Goal: Task Accomplishment & Management: Complete application form

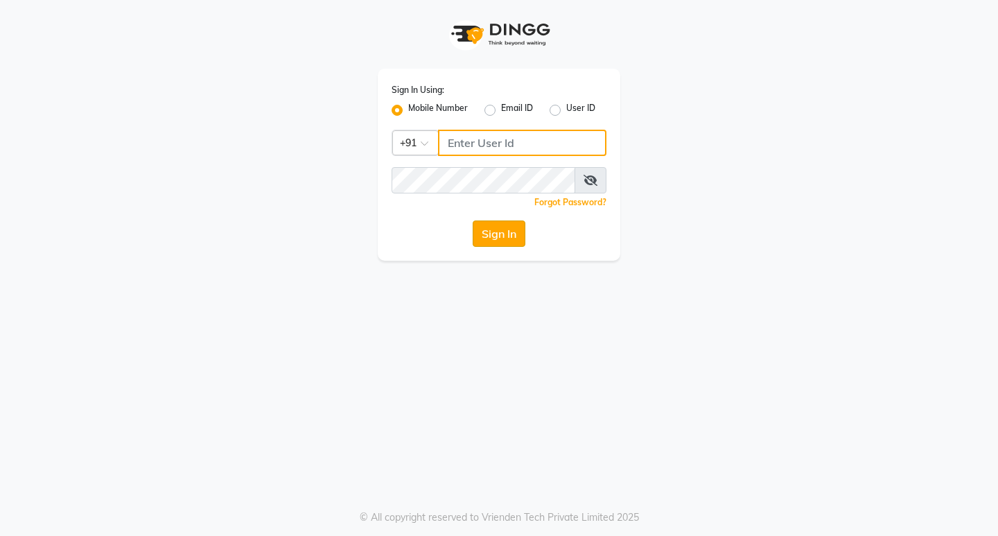
type input "9119610055"
click at [501, 227] on button "Sign In" at bounding box center [499, 233] width 53 height 26
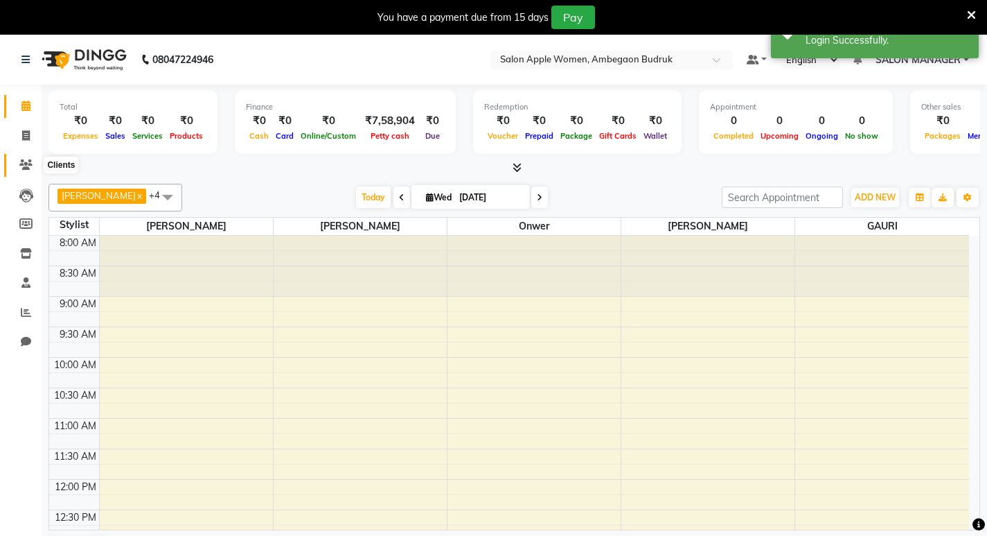
click at [26, 164] on icon at bounding box center [25, 164] width 13 height 10
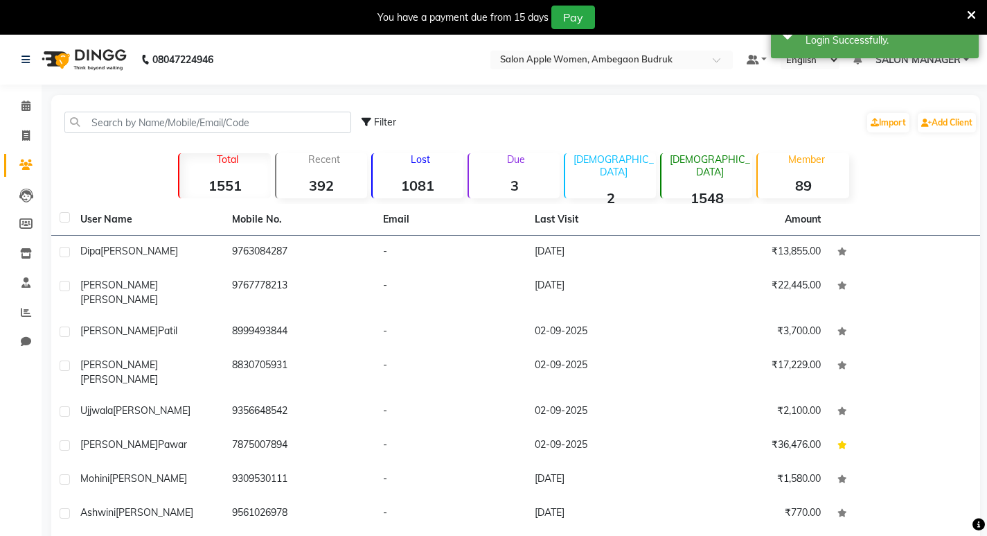
click at [207, 172] on div "Total 1551" at bounding box center [224, 175] width 92 height 45
drag, startPoint x: 207, startPoint y: 111, endPoint x: 189, endPoint y: 148, distance: 41.5
click at [189, 148] on div "Filter Import Add Client Total 1551 Recent 392 Lost 1081 Due 3 Male 2 Female 15…" at bounding box center [515, 372] width 929 height 554
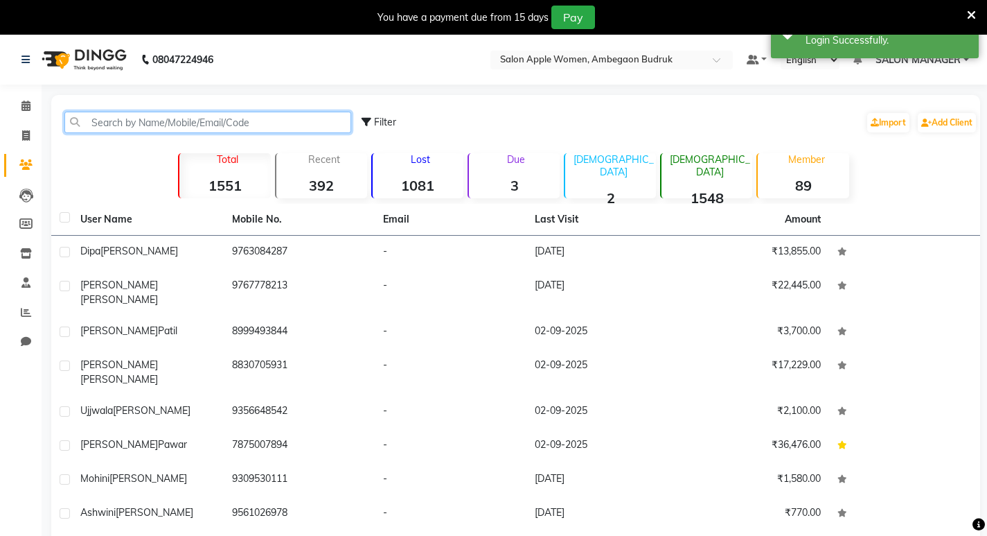
click at [318, 120] on input "text" at bounding box center [207, 122] width 287 height 21
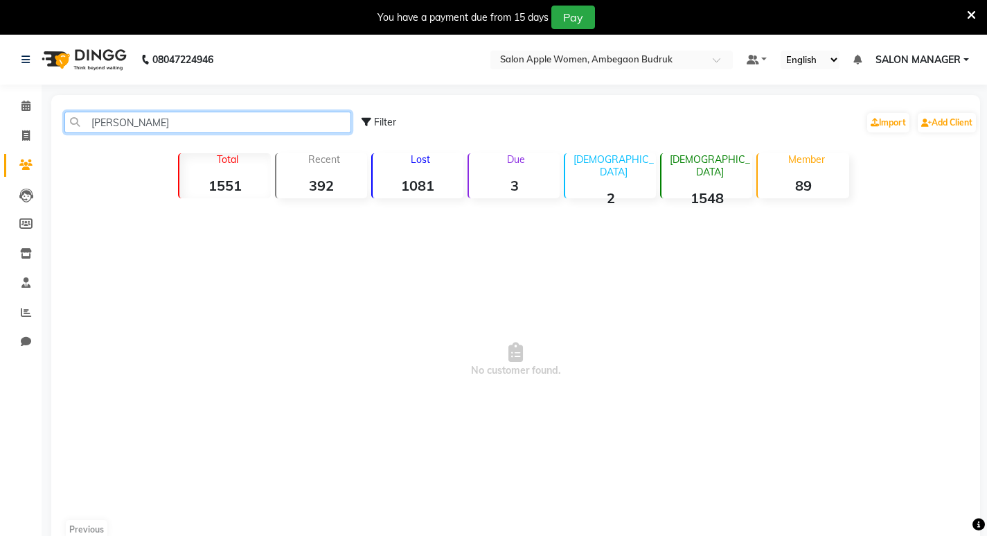
type input "pallvi raut"
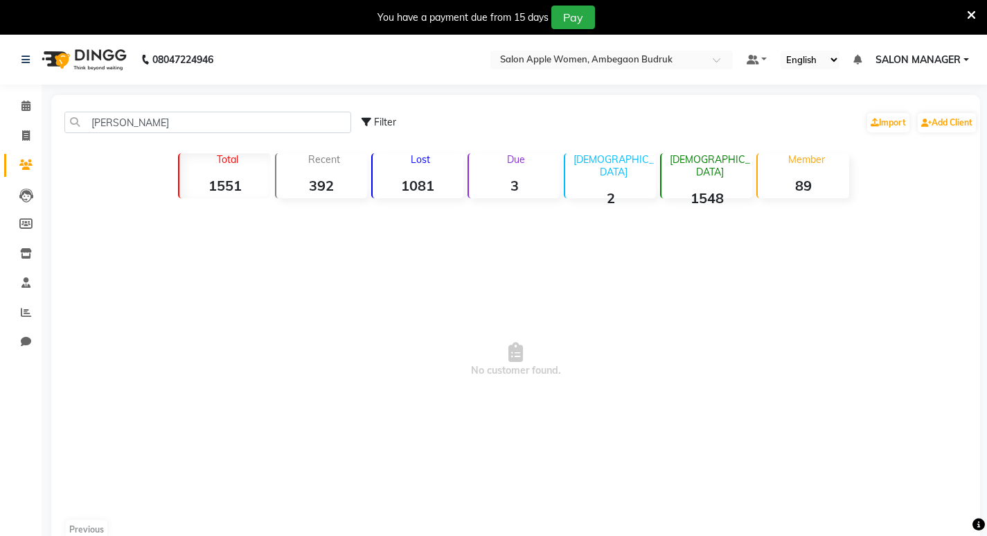
click at [225, 186] on strong "1551" at bounding box center [224, 185] width 91 height 17
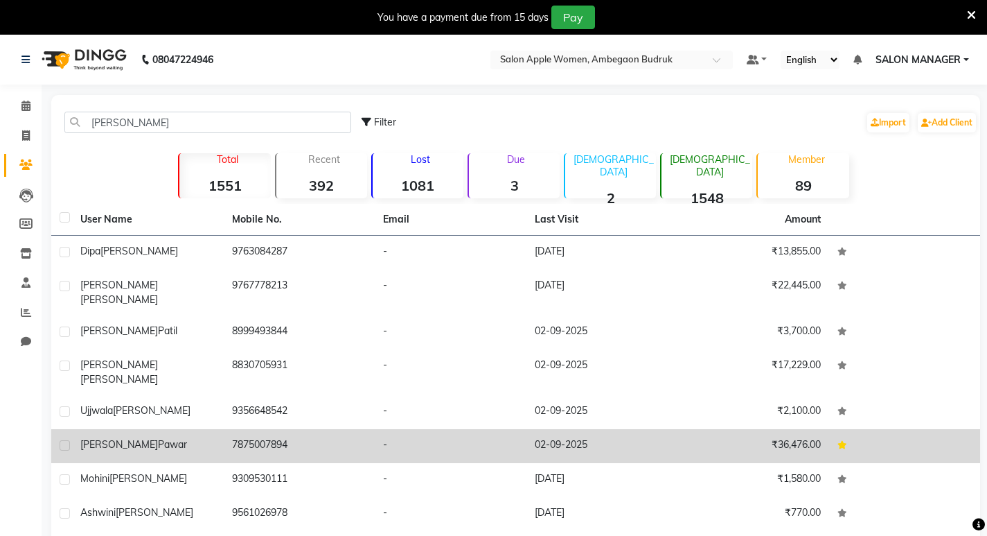
scroll to position [99, 0]
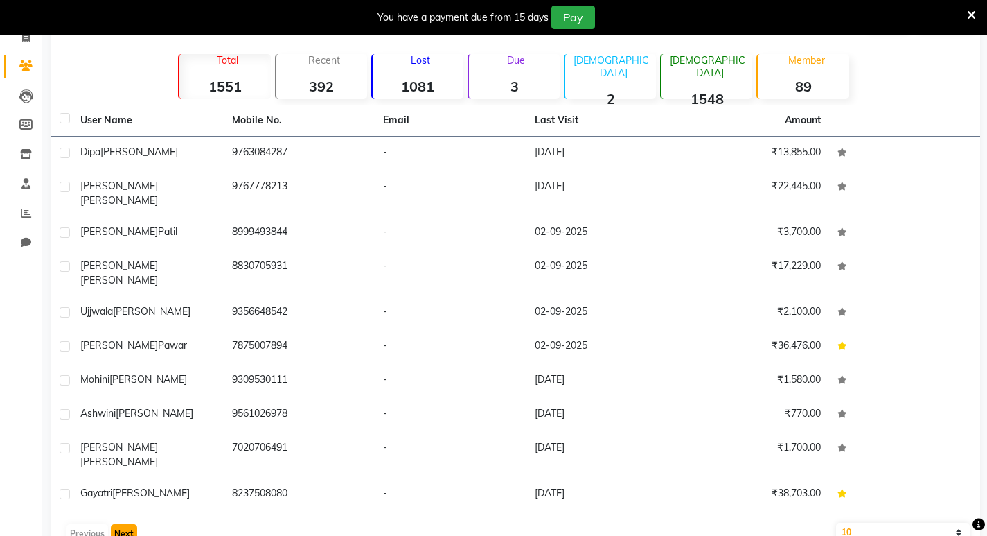
click at [115, 524] on button "Next" at bounding box center [124, 533] width 26 height 19
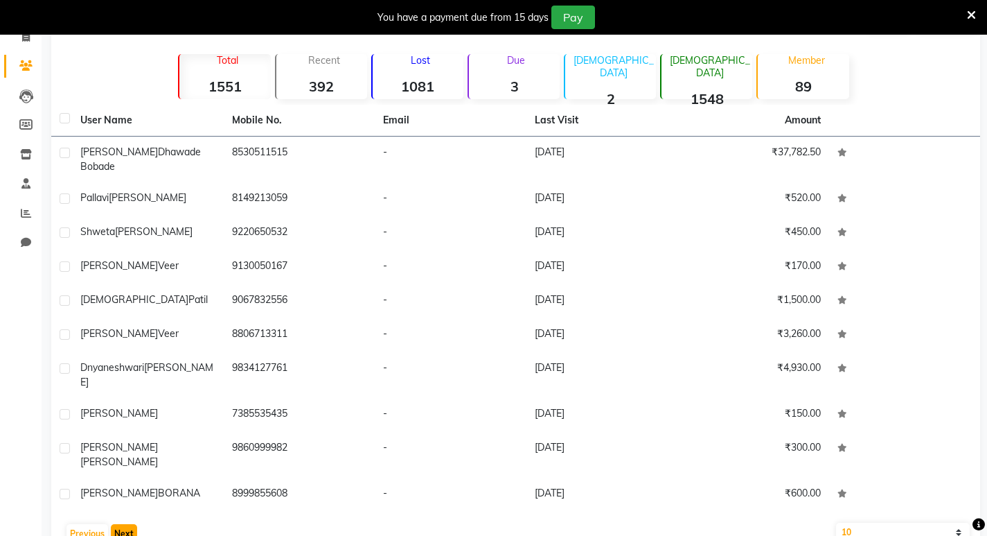
click at [115, 524] on button "Next" at bounding box center [124, 533] width 26 height 19
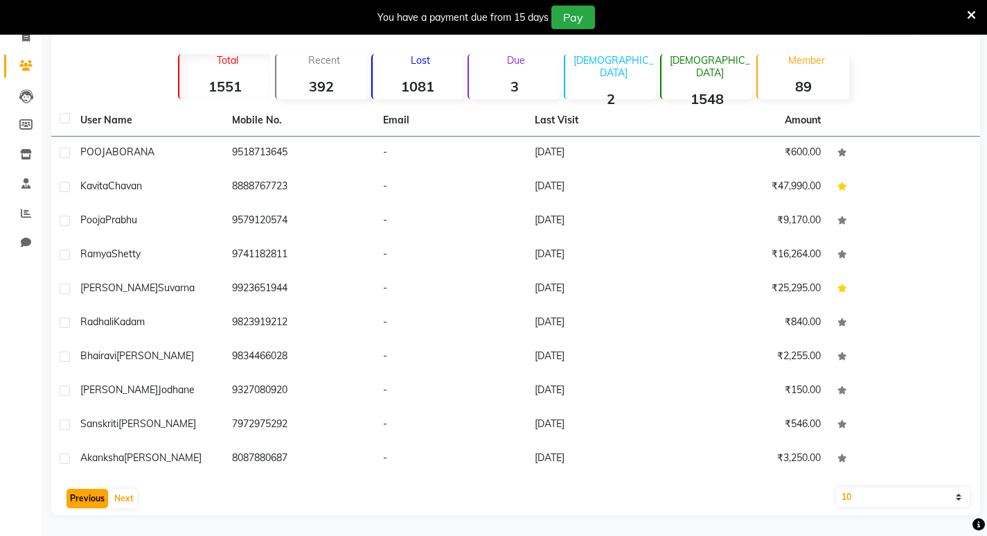
click at [81, 501] on button "Previous" at bounding box center [88, 497] width 42 height 19
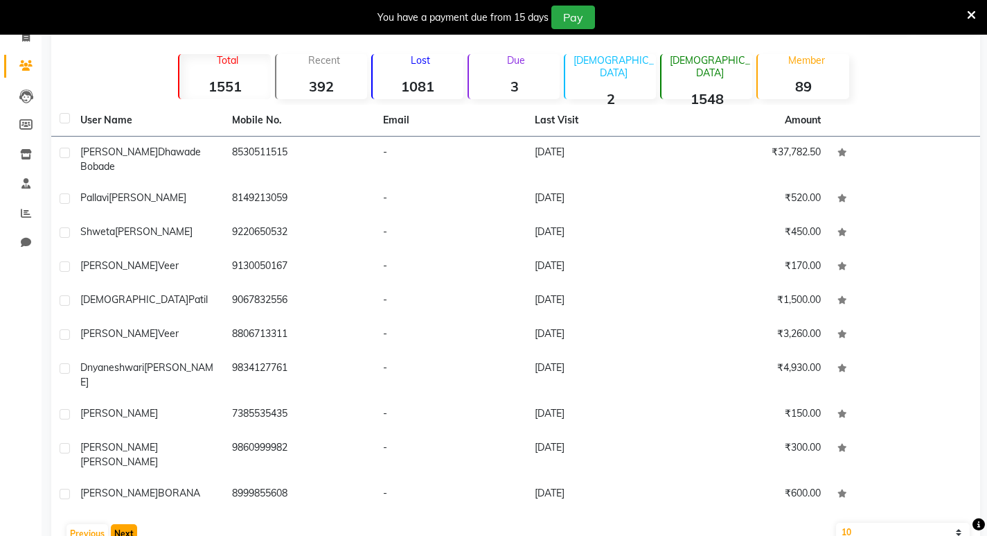
click at [112, 524] on button "Next" at bounding box center [124, 533] width 26 height 19
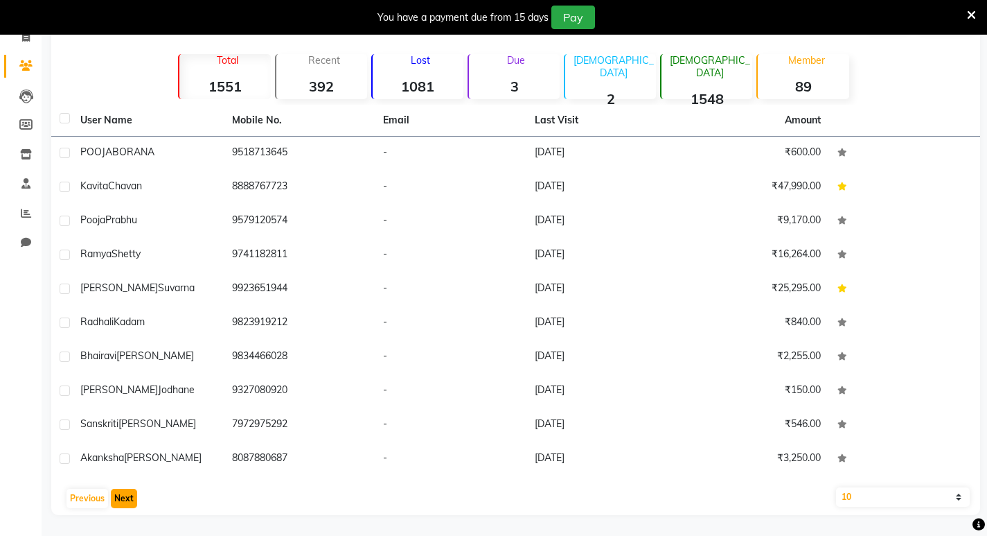
click at [112, 502] on button "Next" at bounding box center [124, 497] width 26 height 19
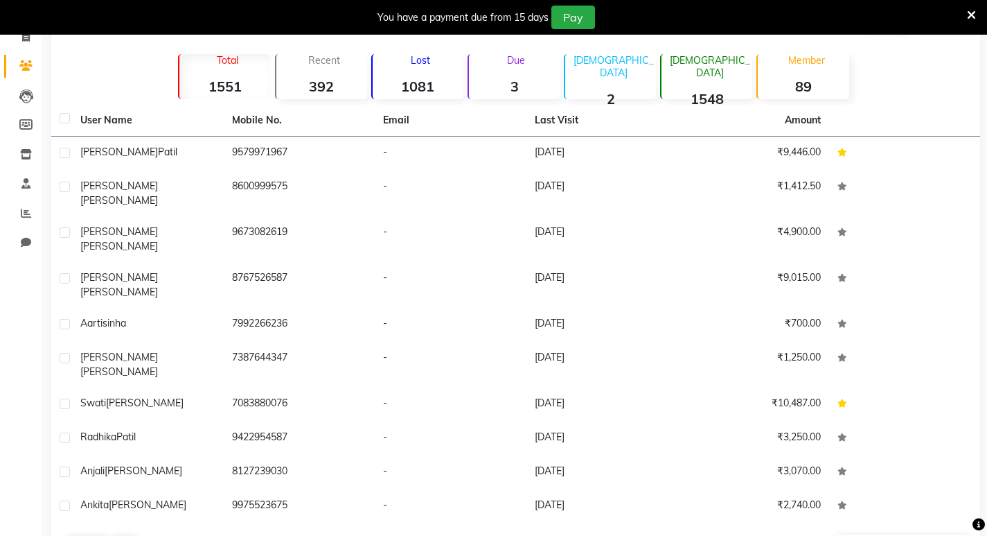
click at [55, 492] on div "User Name Mobile No. Email Last Visit Amount Prajakta Patil 9579971967 - 30-08-…" at bounding box center [515, 333] width 929 height 457
drag, startPoint x: 71, startPoint y: 504, endPoint x: 71, endPoint y: 513, distance: 9.0
click at [71, 535] on button "Previous" at bounding box center [88, 545] width 42 height 19
click at [71, 516] on main "pallvi raut Filter Import Add Client Total 1551 Recent 392 Lost 1081 Due 3 Male…" at bounding box center [515, 289] width 946 height 587
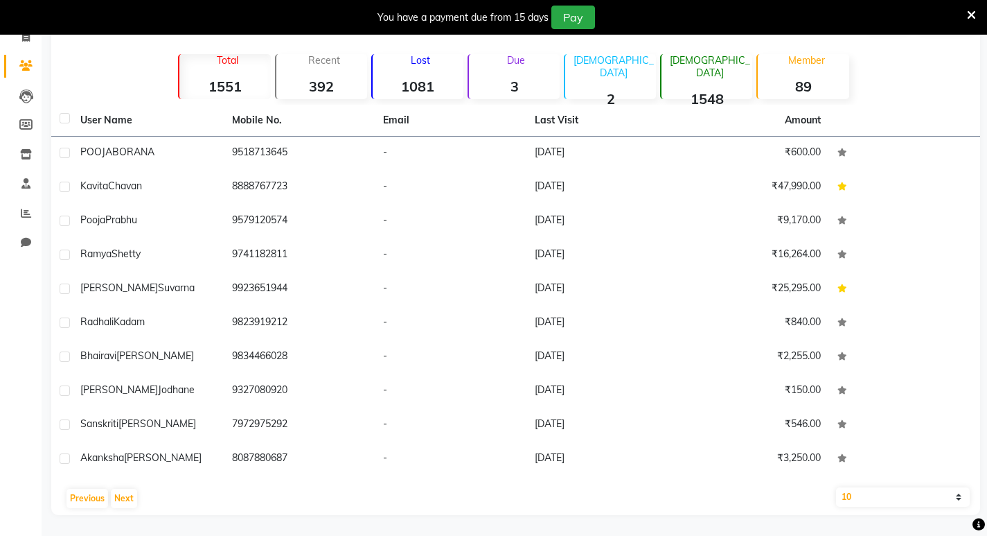
click at [71, 516] on main "pallvi raut Filter Import Add Client Total 1551 Recent 392 Lost 1081 Due 3 Male…" at bounding box center [515, 266] width 946 height 540
click at [82, 491] on div "Previous Next" at bounding box center [516, 498] width 918 height 22
click at [82, 492] on button "Previous" at bounding box center [88, 497] width 42 height 19
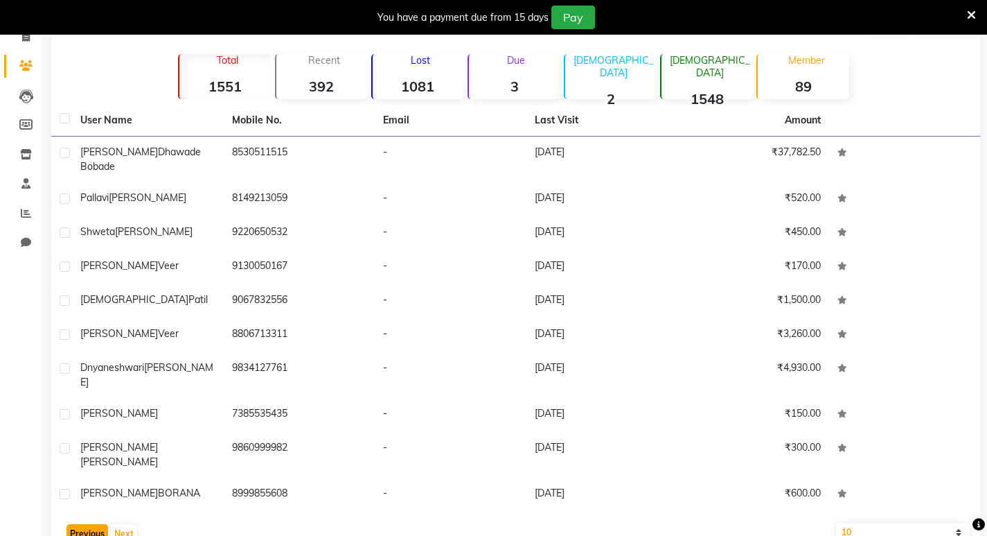
click at [82, 524] on button "Previous" at bounding box center [88, 533] width 42 height 19
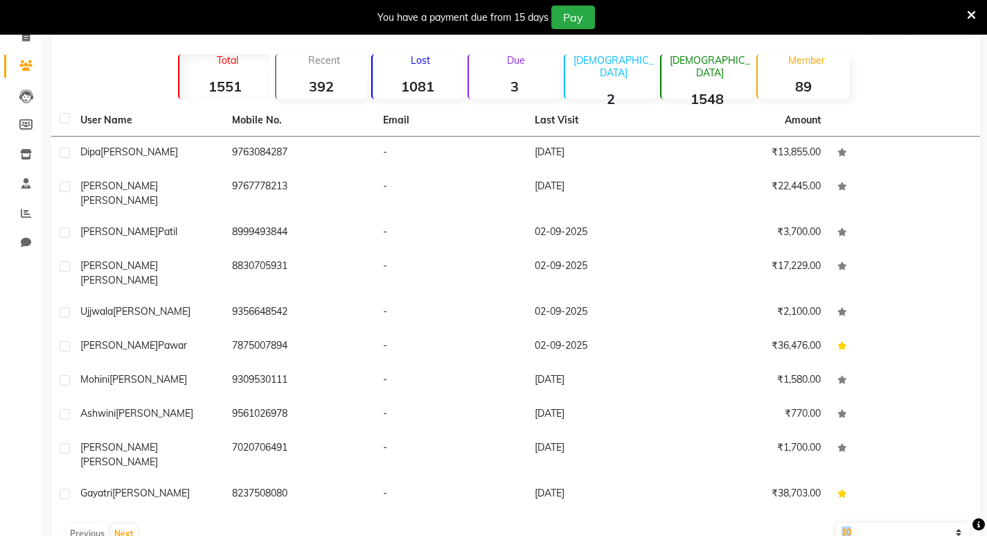
click at [82, 522] on div "Previous Next" at bounding box center [516, 533] width 918 height 22
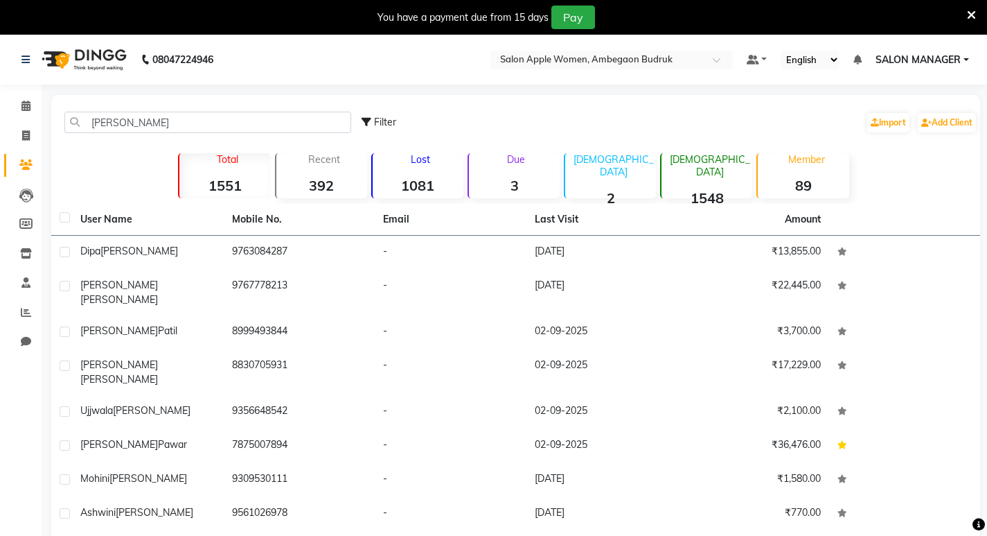
click at [225, 158] on p "Total" at bounding box center [227, 159] width 85 height 12
click at [231, 184] on strong "1551" at bounding box center [224, 185] width 91 height 17
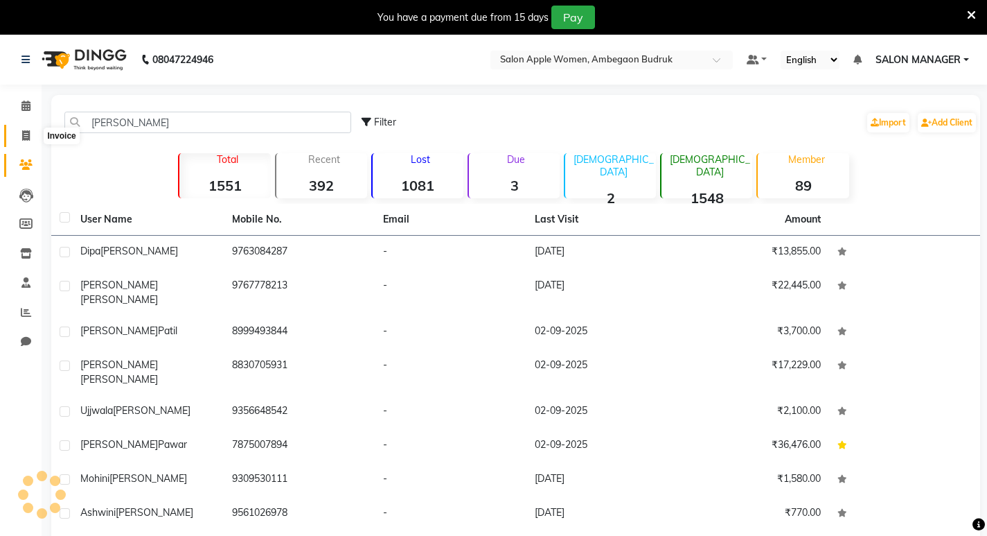
drag, startPoint x: 20, startPoint y: 143, endPoint x: 26, endPoint y: 127, distance: 17.1
click at [20, 142] on span at bounding box center [26, 136] width 24 height 16
select select "service"
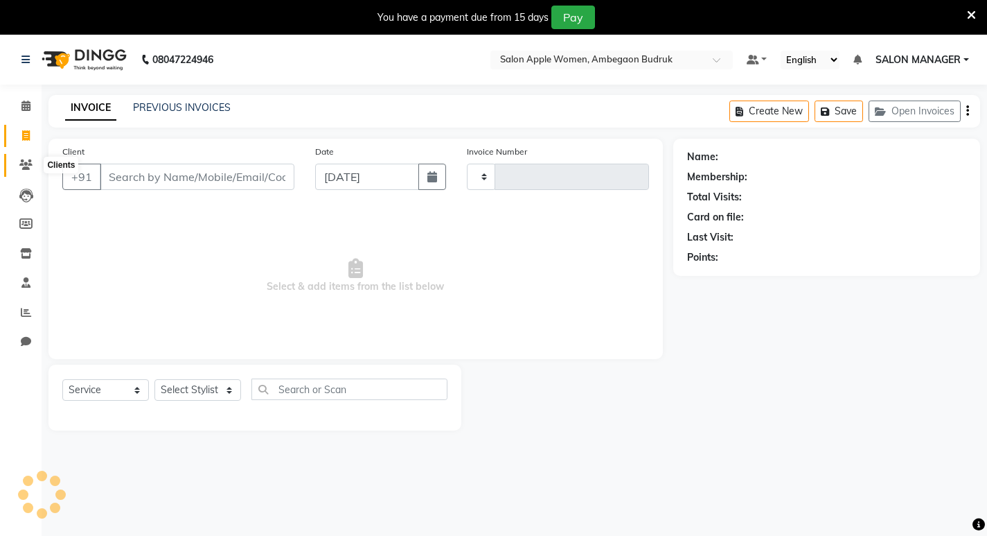
type input "1129"
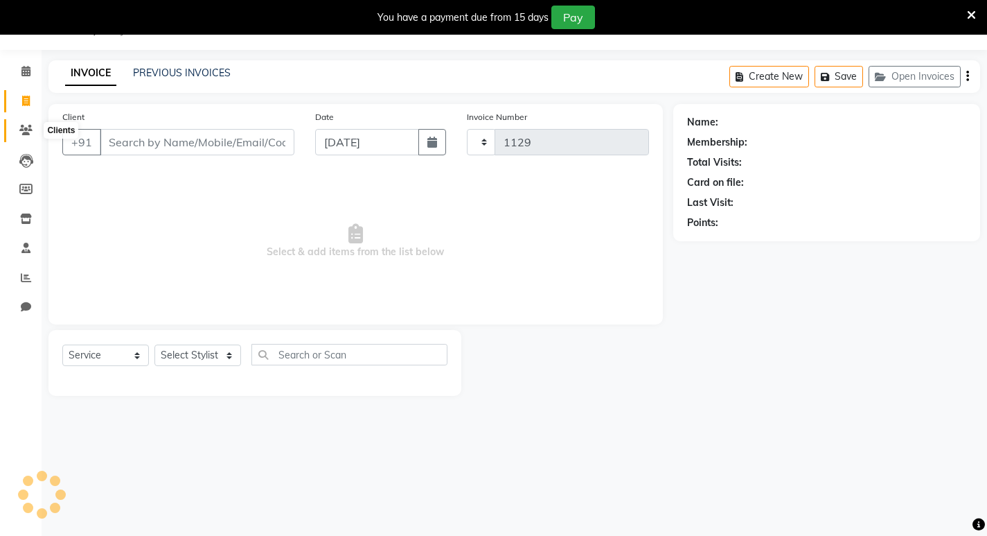
select select "6277"
click at [26, 134] on icon at bounding box center [25, 130] width 13 height 10
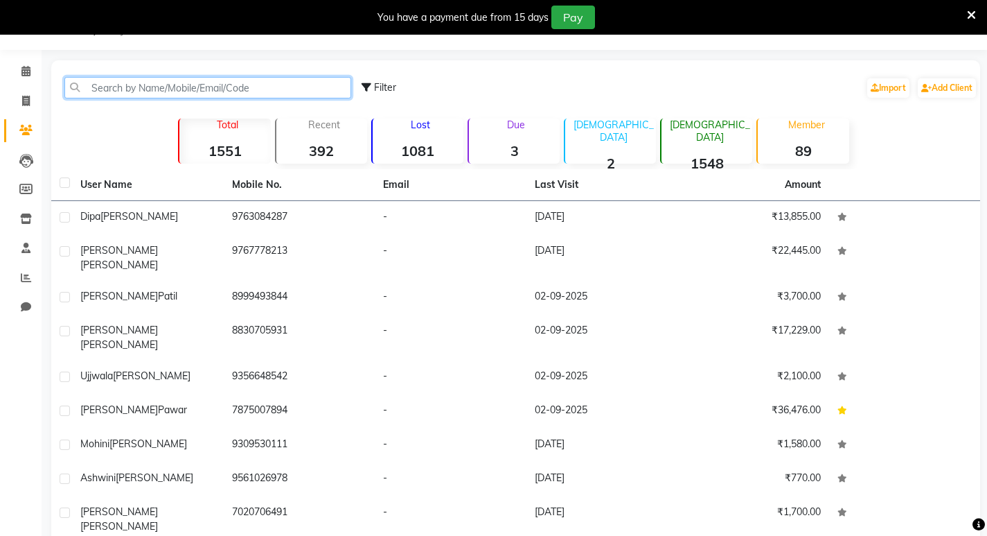
click at [188, 82] on input "text" at bounding box center [207, 87] width 287 height 21
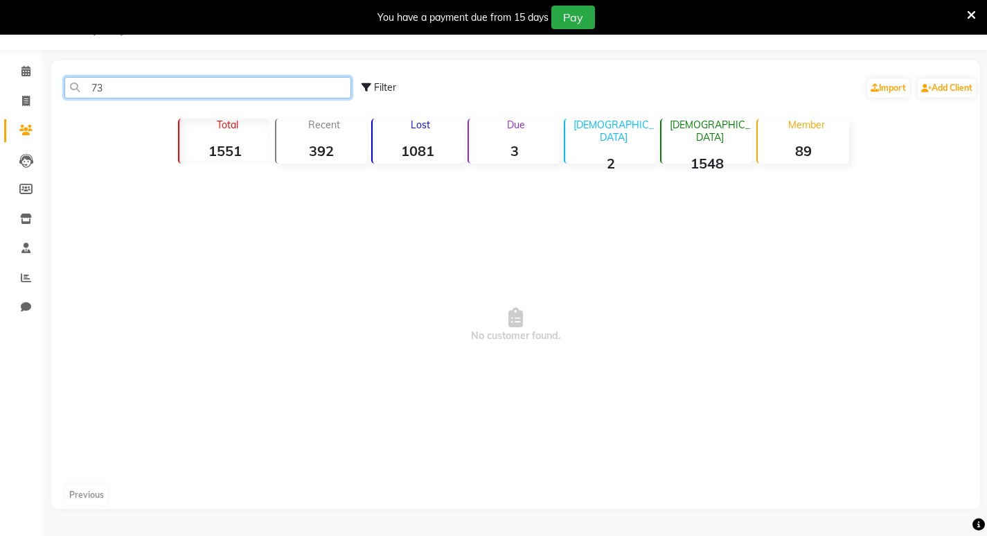
type input "7"
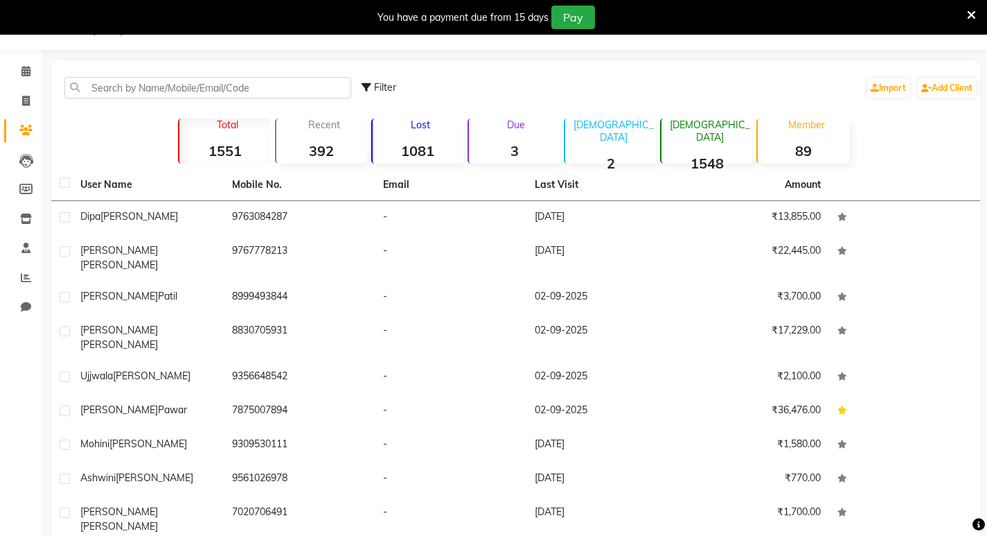
click at [967, 9] on icon at bounding box center [971, 15] width 9 height 12
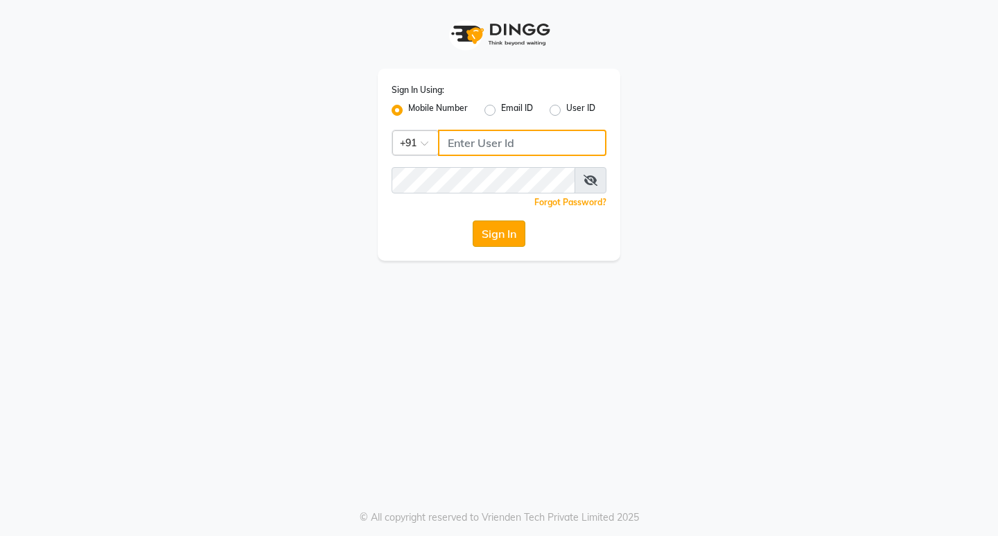
type input "9119610055"
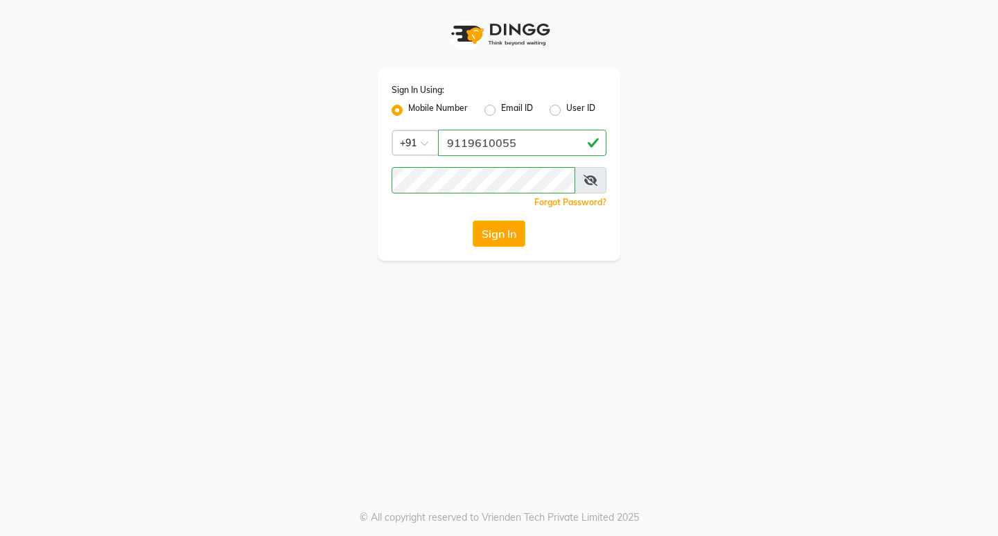
click at [487, 235] on button "Sign In" at bounding box center [499, 233] width 53 height 26
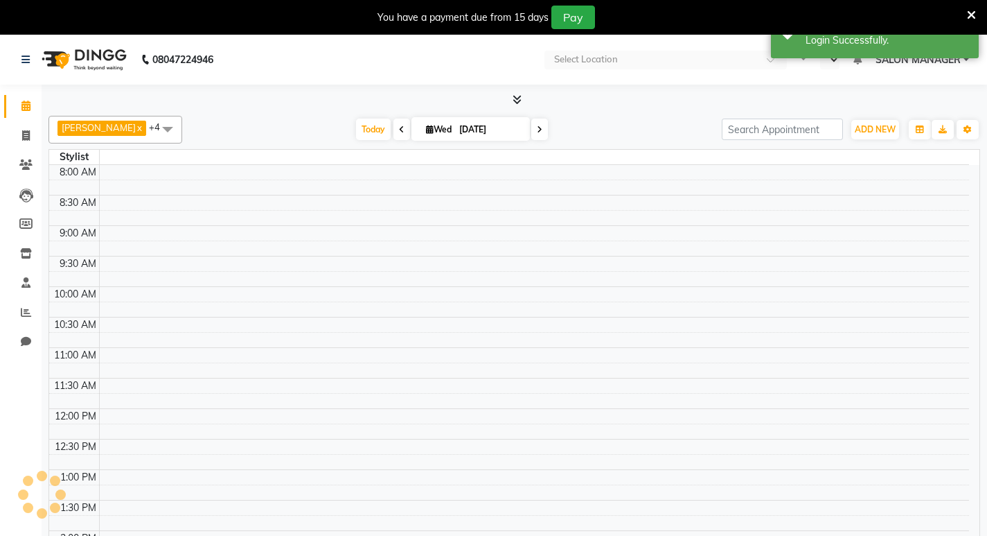
select select "en"
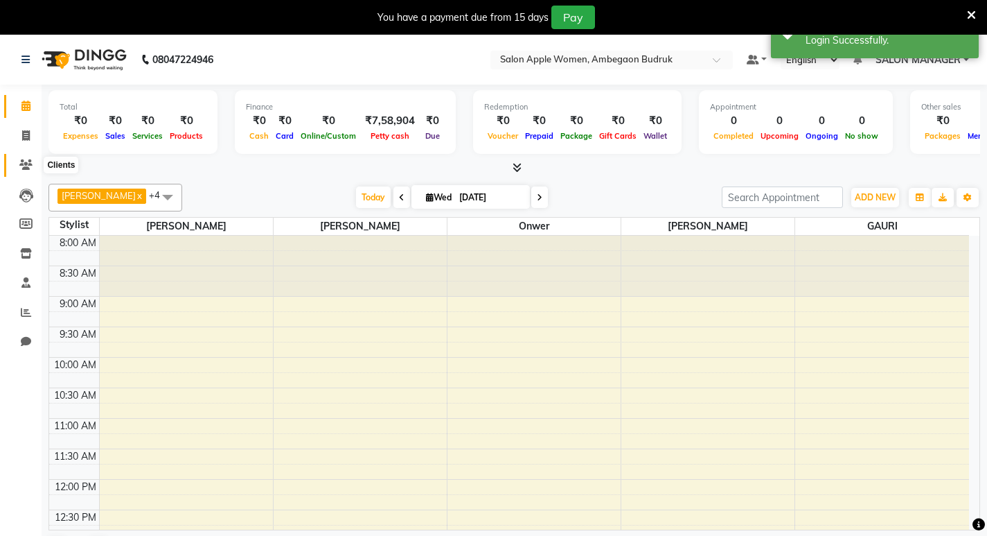
click at [26, 161] on icon at bounding box center [25, 164] width 13 height 10
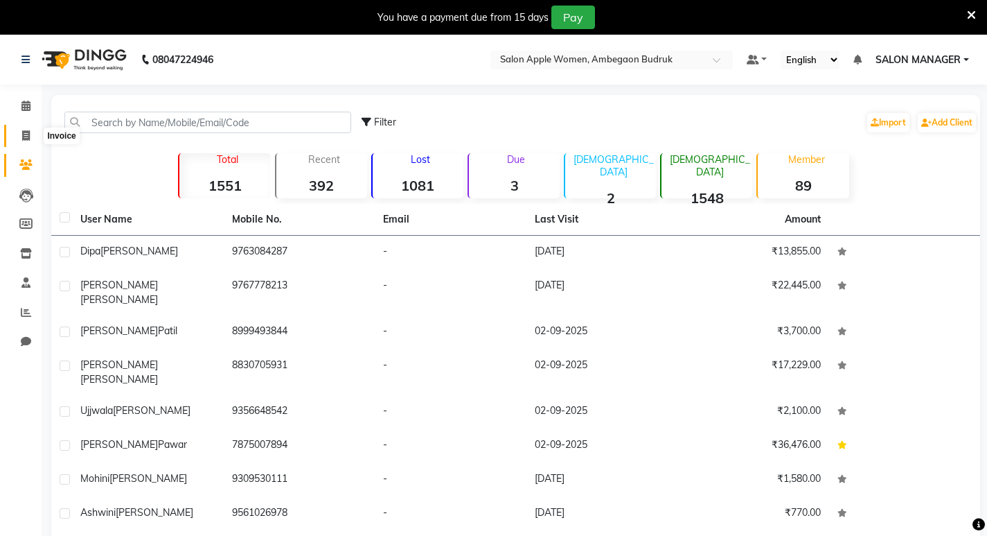
click at [26, 132] on icon at bounding box center [26, 135] width 8 height 10
select select "6277"
select select "service"
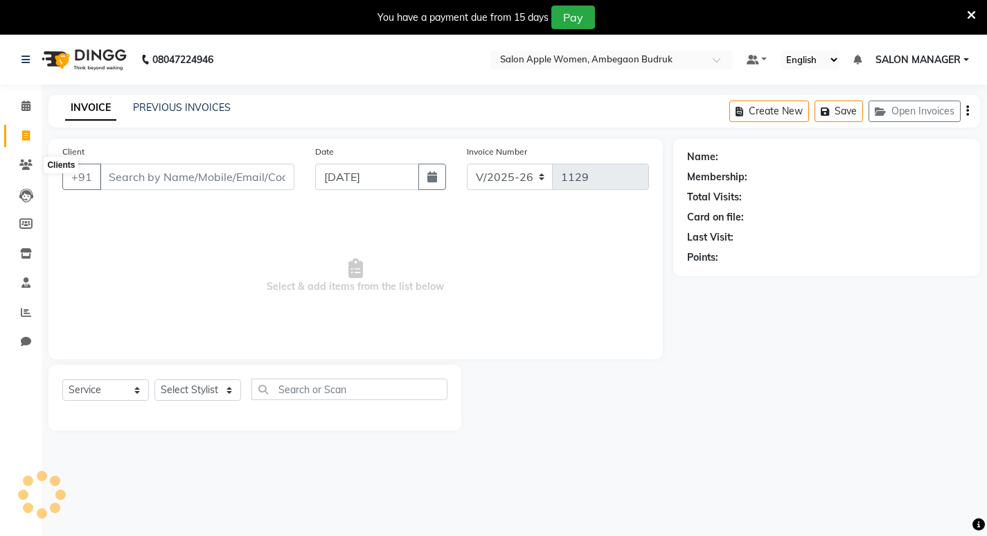
scroll to position [35, 0]
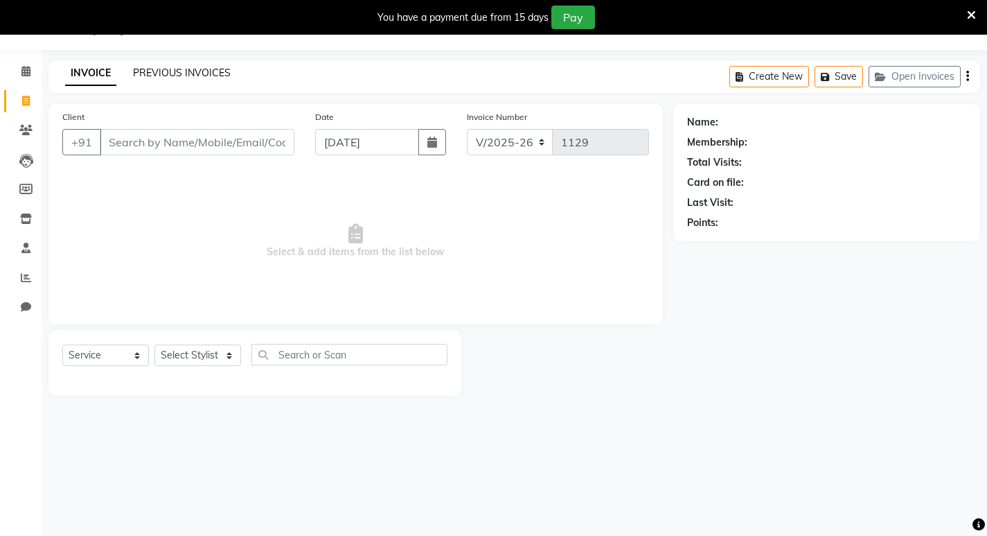
click at [186, 67] on link "PREVIOUS INVOICES" at bounding box center [182, 73] width 98 height 12
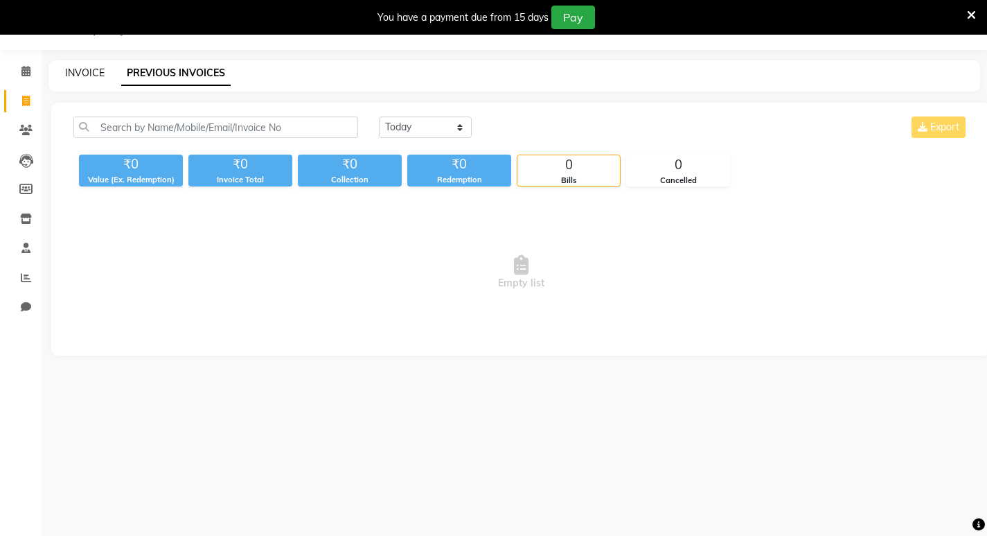
click at [93, 73] on link "INVOICE" at bounding box center [84, 73] width 39 height 12
select select "service"
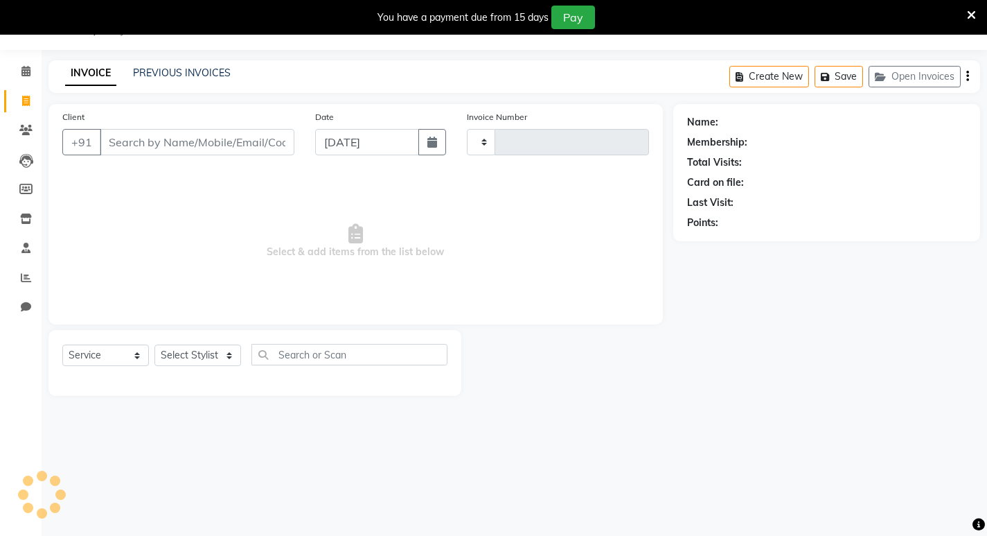
type input "1129"
select select "6277"
click at [193, 133] on input "Client" at bounding box center [197, 142] width 195 height 26
type input "s"
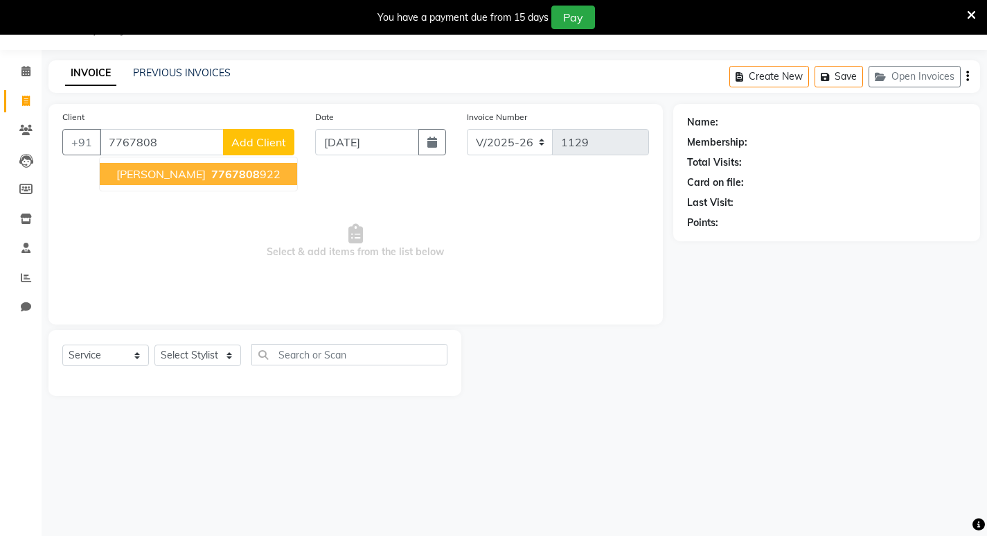
click at [182, 168] on span "[PERSON_NAME]" at bounding box center [160, 174] width 89 height 14
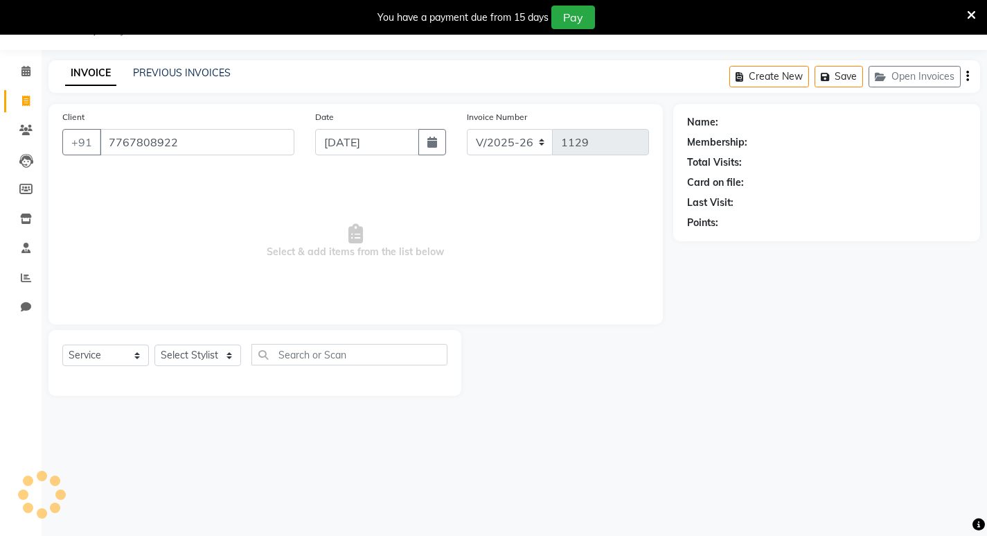
type input "7767808922"
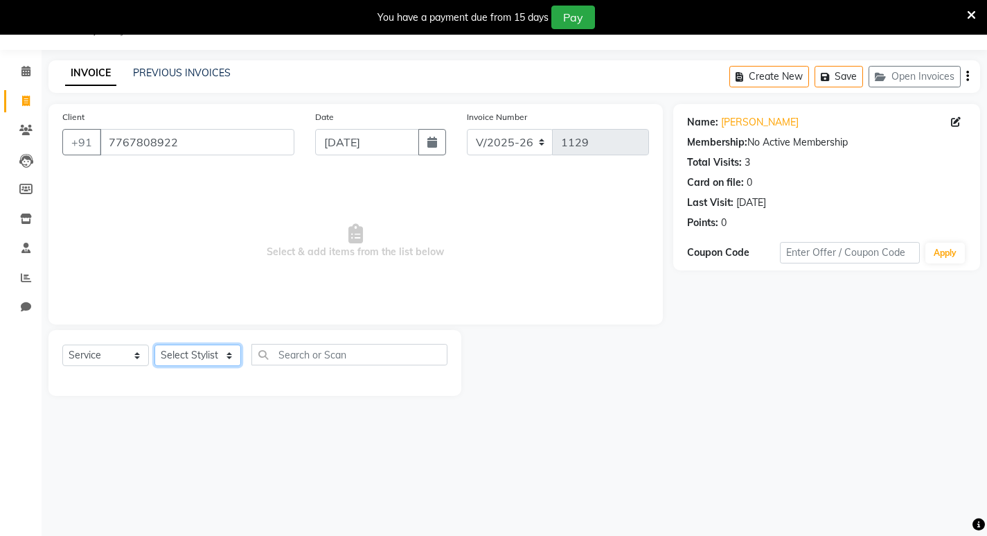
click at [193, 350] on select "Select Stylist [PERSON_NAME] [PERSON_NAME] [PERSON_NAME] Manager [PERSON_NAME] …" at bounding box center [198, 354] width 87 height 21
select select "46602"
click at [155, 344] on select "Select Stylist [PERSON_NAME] [PERSON_NAME] [PERSON_NAME] Manager [PERSON_NAME] …" at bounding box center [198, 354] width 87 height 21
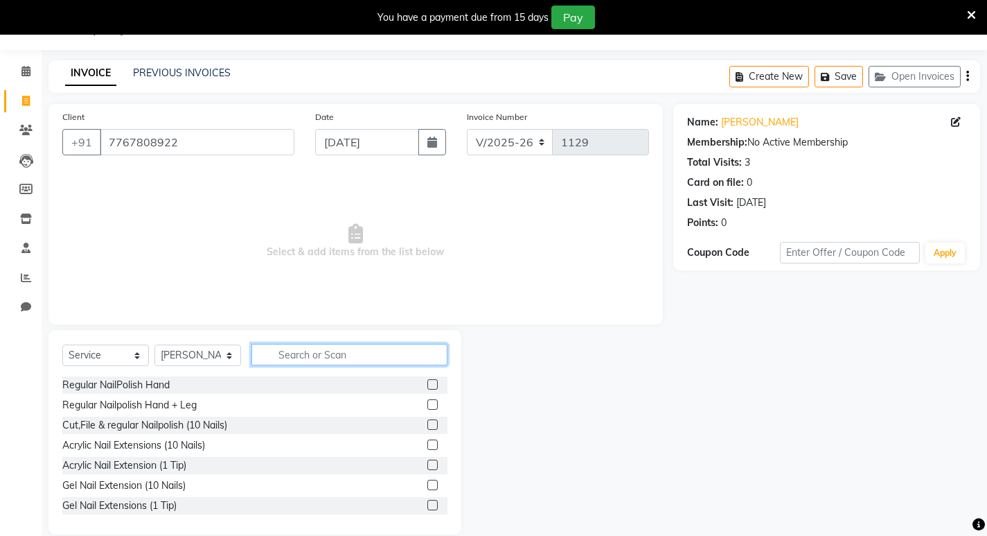
click at [327, 352] on input "text" at bounding box center [350, 354] width 196 height 21
type input "h"
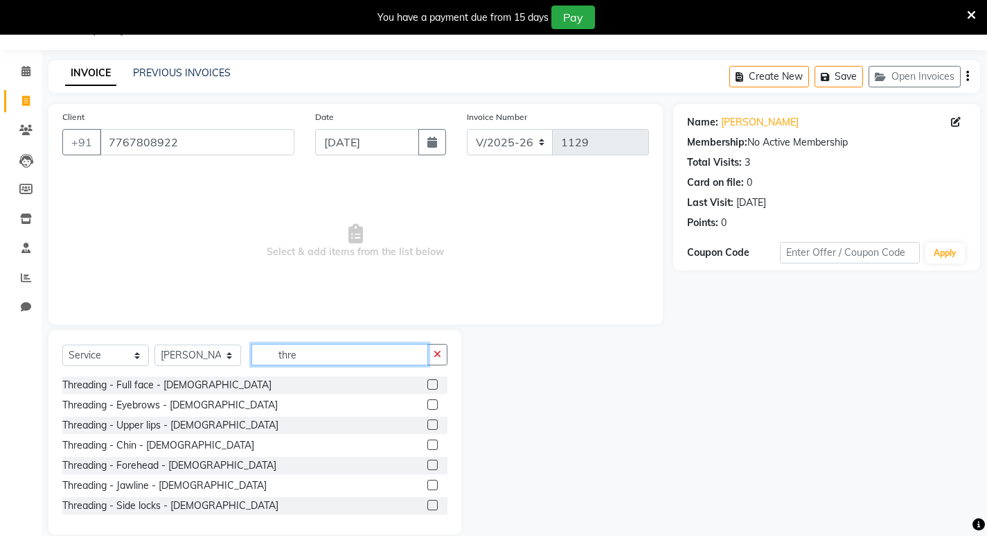
type input "thre"
drag, startPoint x: 424, startPoint y: 406, endPoint x: 410, endPoint y: 403, distance: 14.3
click at [428, 406] on label at bounding box center [433, 404] width 10 height 10
click at [428, 406] on input "checkbox" at bounding box center [432, 404] width 9 height 9
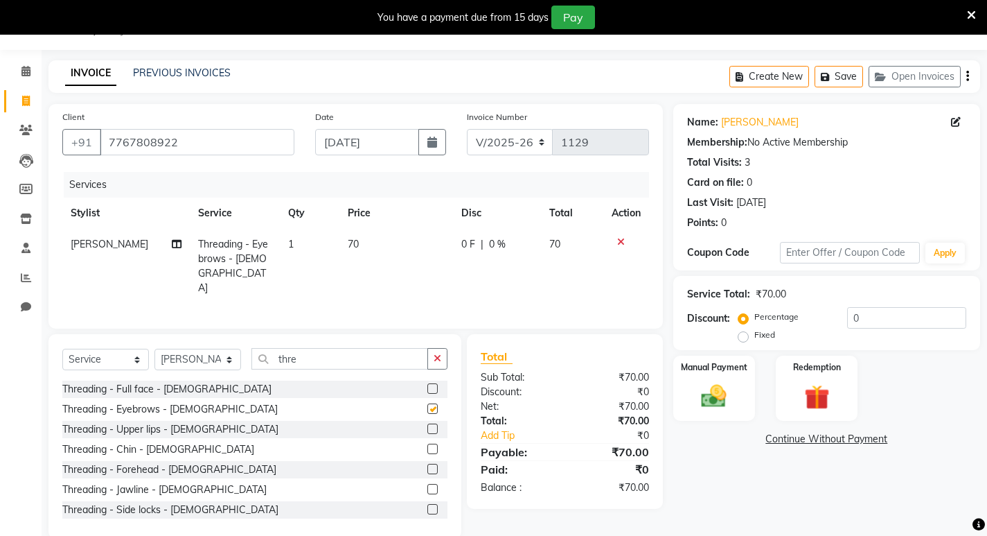
checkbox input "false"
click at [300, 353] on input "thre" at bounding box center [340, 358] width 177 height 21
type input "t"
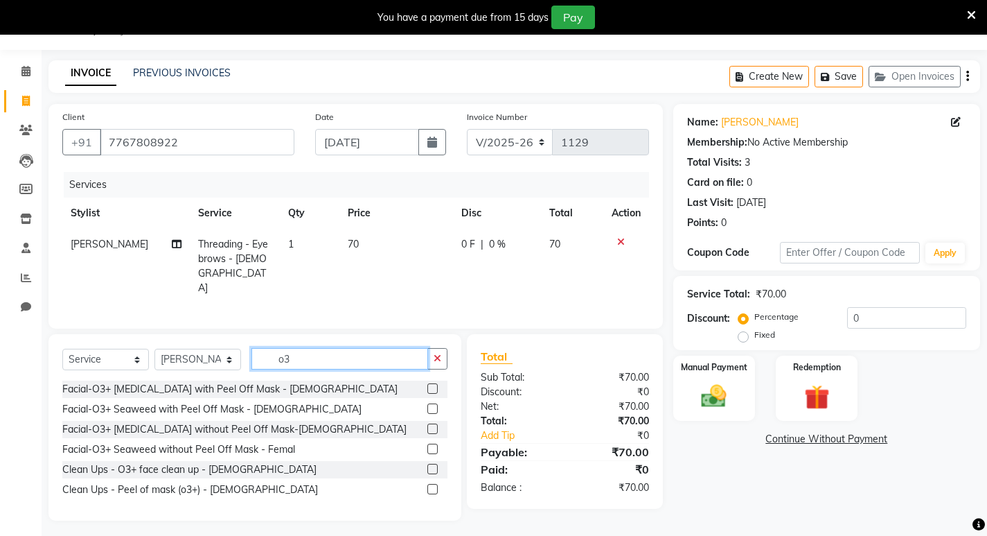
type input "o3"
click at [432, 466] on label at bounding box center [433, 469] width 10 height 10
click at [432, 466] on input "checkbox" at bounding box center [432, 469] width 9 height 9
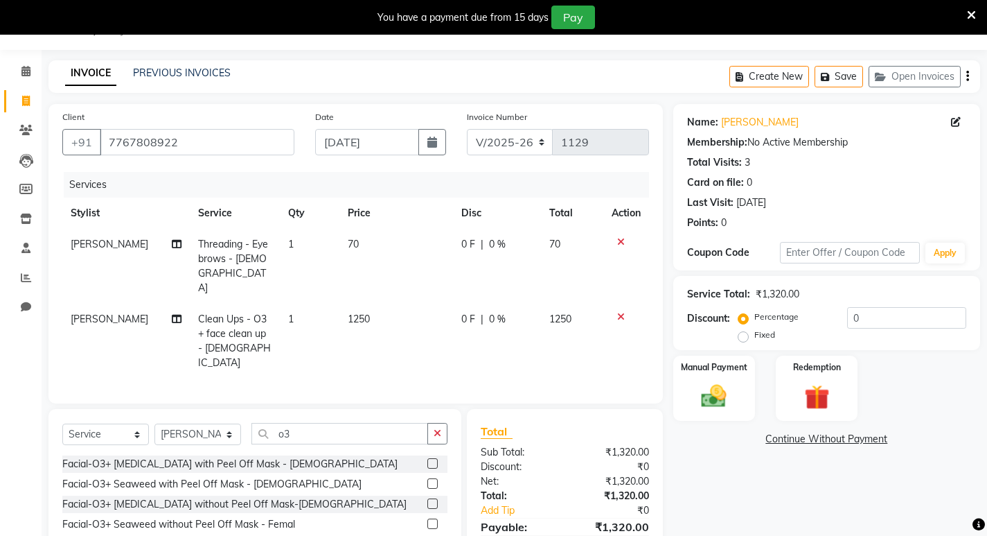
checkbox input "false"
click at [371, 423] on input "o3" at bounding box center [340, 433] width 177 height 21
type input "o"
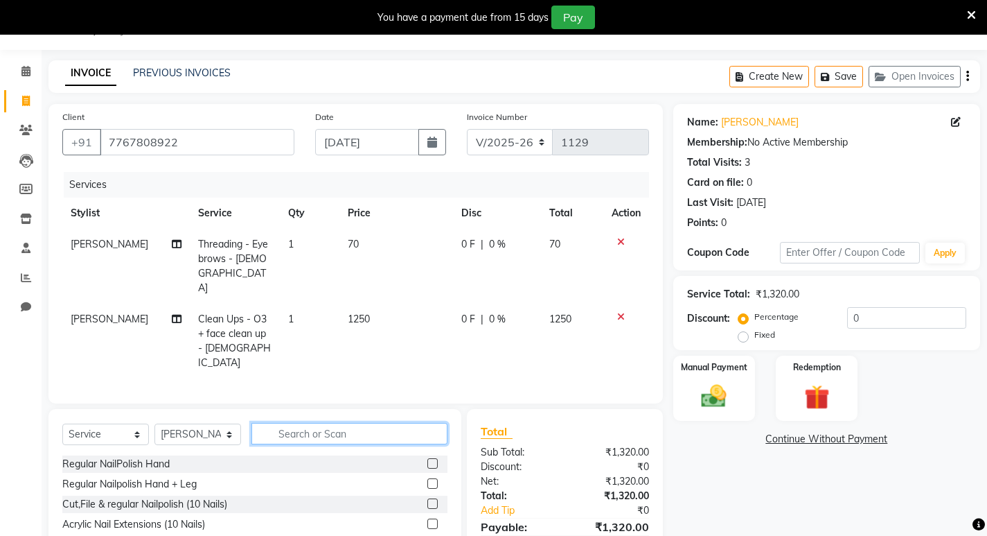
scroll to position [100, 0]
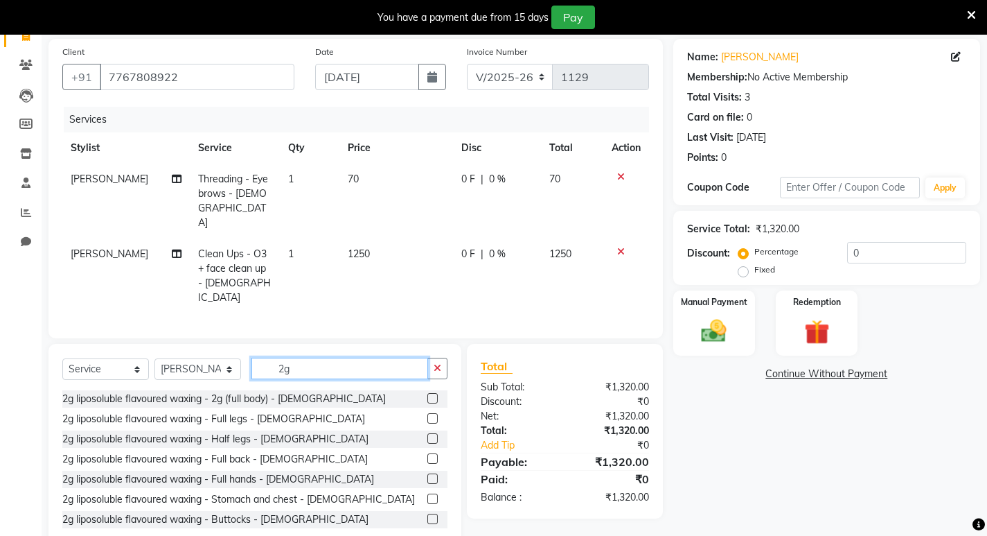
type input "2g"
click at [428, 473] on label at bounding box center [433, 478] width 10 height 10
click at [428, 475] on input "checkbox" at bounding box center [432, 479] width 9 height 9
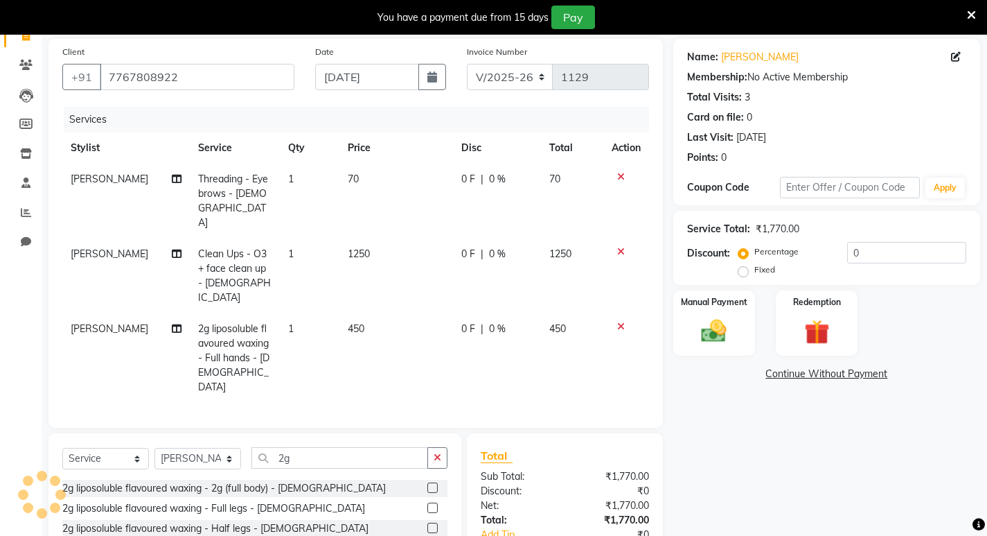
checkbox input "false"
click at [323, 447] on div "Select Service Product Membership Package Voucher Prepaid Gift Card Select Styl…" at bounding box center [254, 463] width 385 height 33
click at [322, 447] on input "2g" at bounding box center [340, 457] width 177 height 21
type input "2"
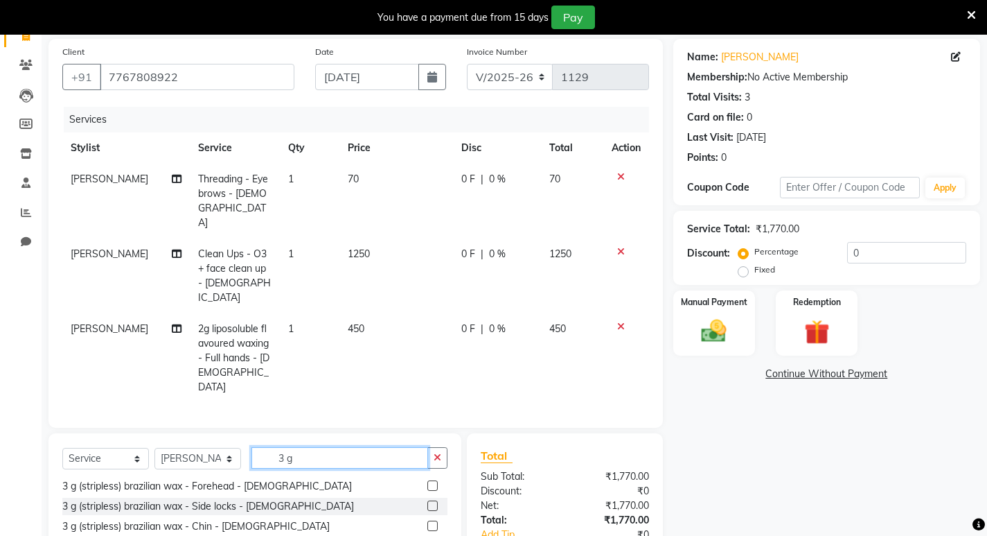
scroll to position [175, 0]
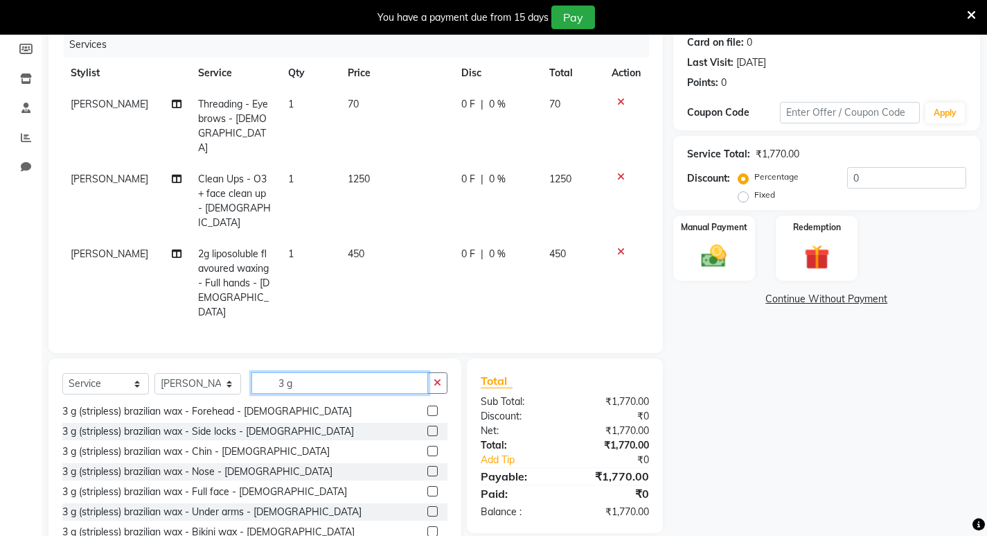
type input "3 g"
click at [428, 506] on label at bounding box center [433, 511] width 10 height 10
click at [428, 507] on input "checkbox" at bounding box center [432, 511] width 9 height 9
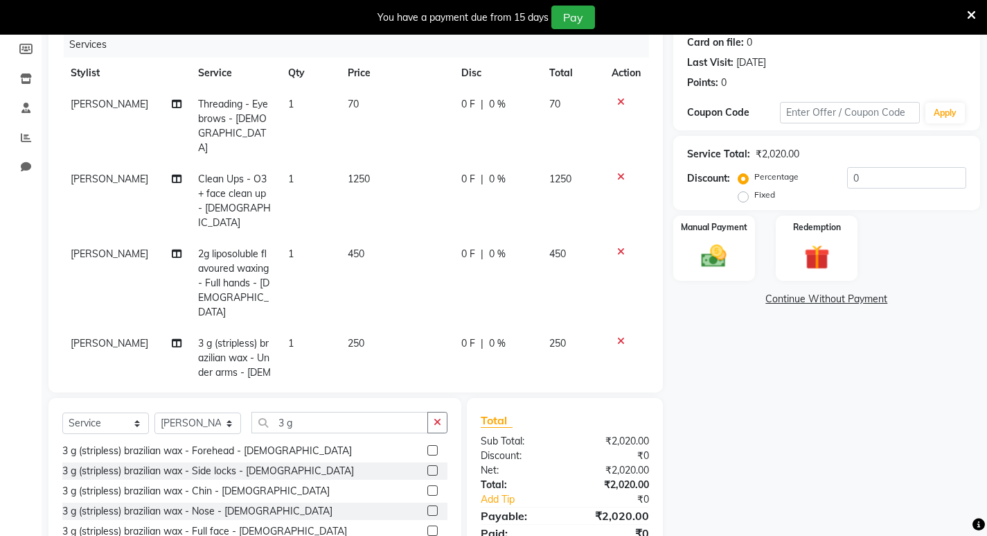
checkbox input "false"
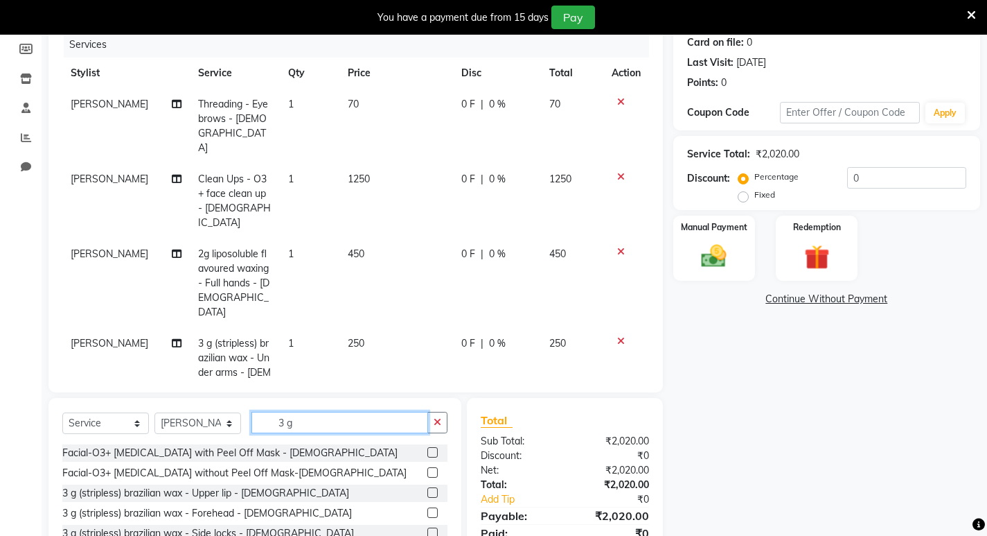
click at [305, 412] on input "3 g" at bounding box center [340, 422] width 177 height 21
type input "3"
